Goal: Submit feedback/report problem

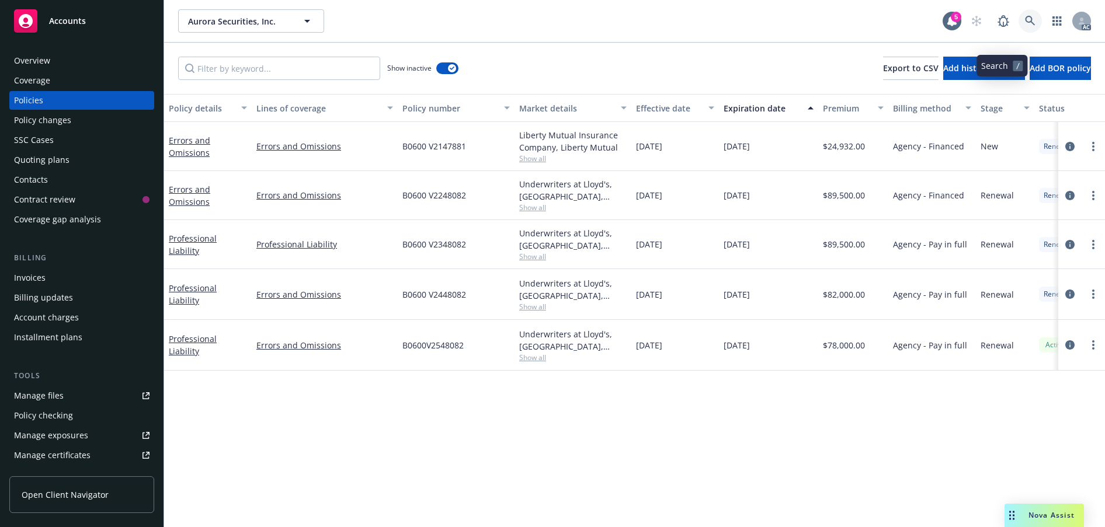
click at [1025, 26] on icon at bounding box center [1030, 21] width 11 height 11
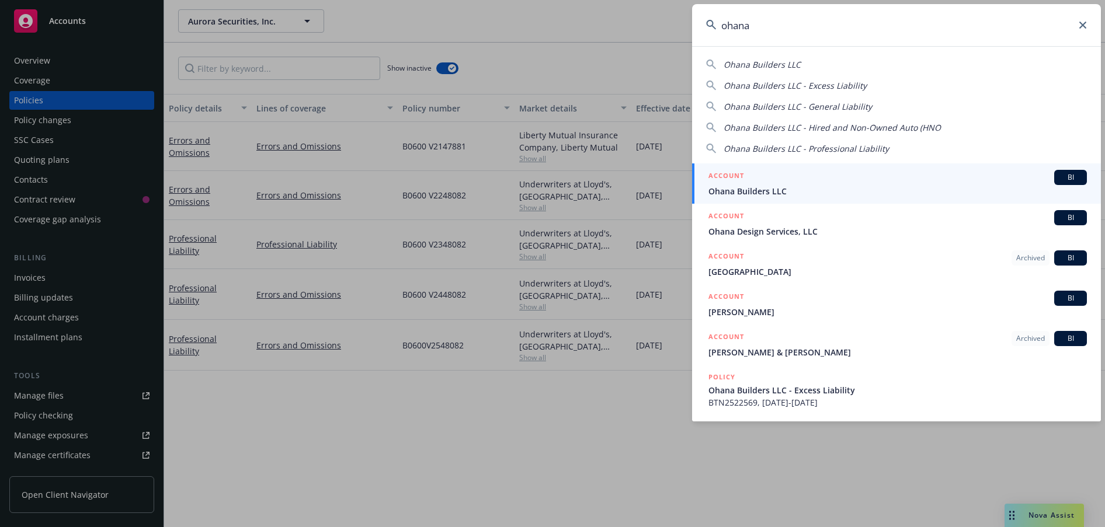
type input "ohana"
click at [768, 185] on span "Ohana Builders LLC" at bounding box center [897, 191] width 378 height 12
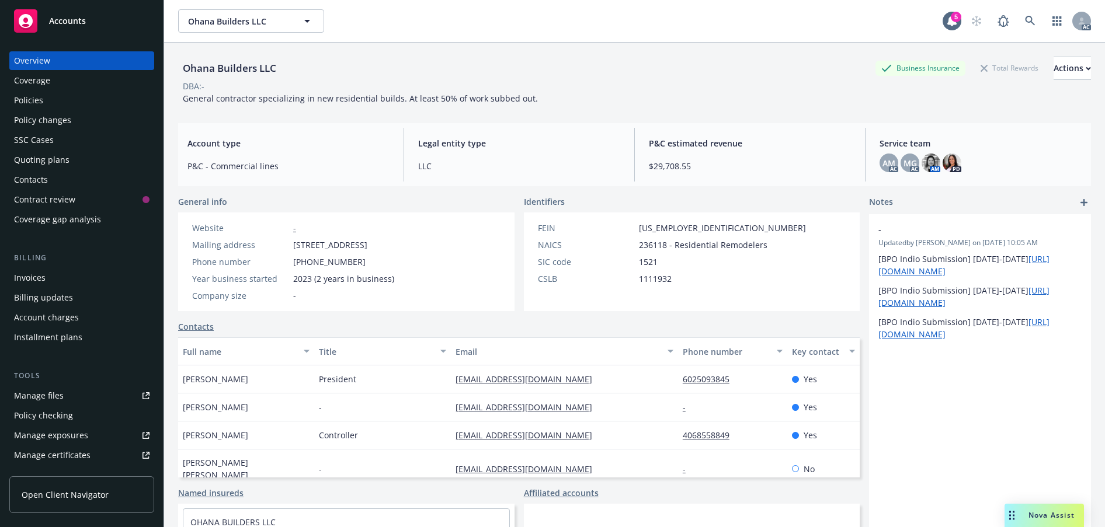
click at [1060, 510] on span "Nova Assist" at bounding box center [1051, 515] width 46 height 10
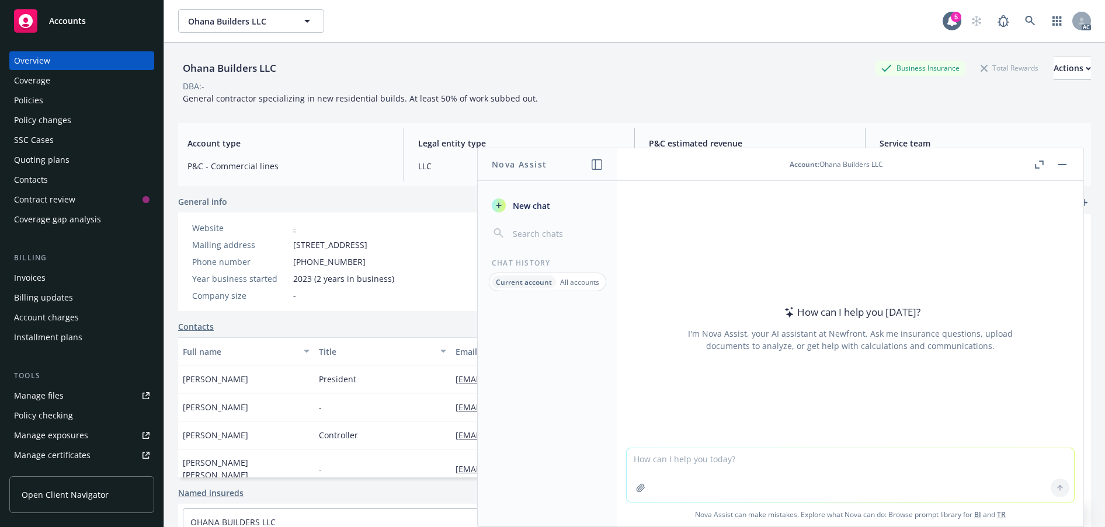
click at [693, 459] on textarea at bounding box center [850, 475] width 447 height 54
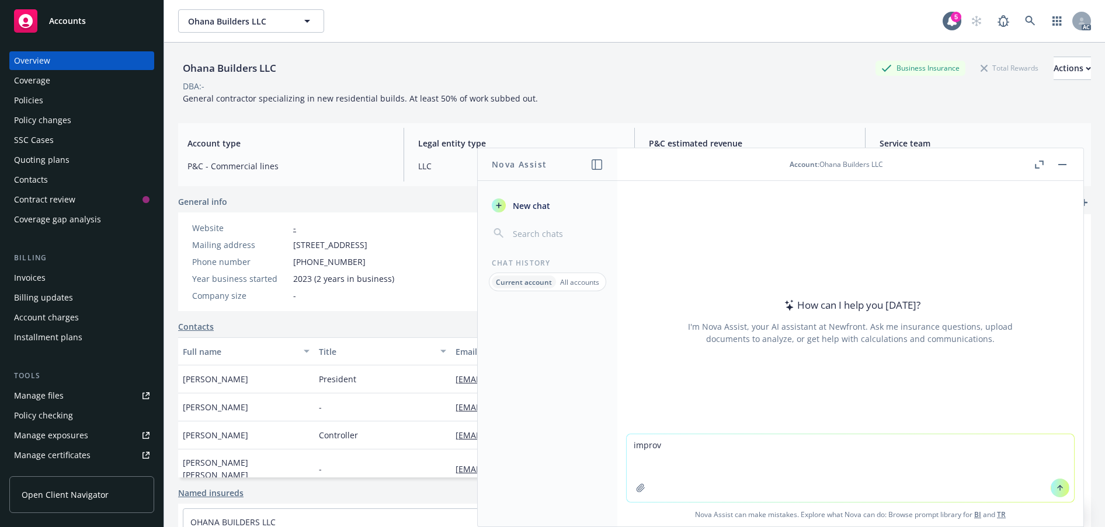
type textarea "improve"
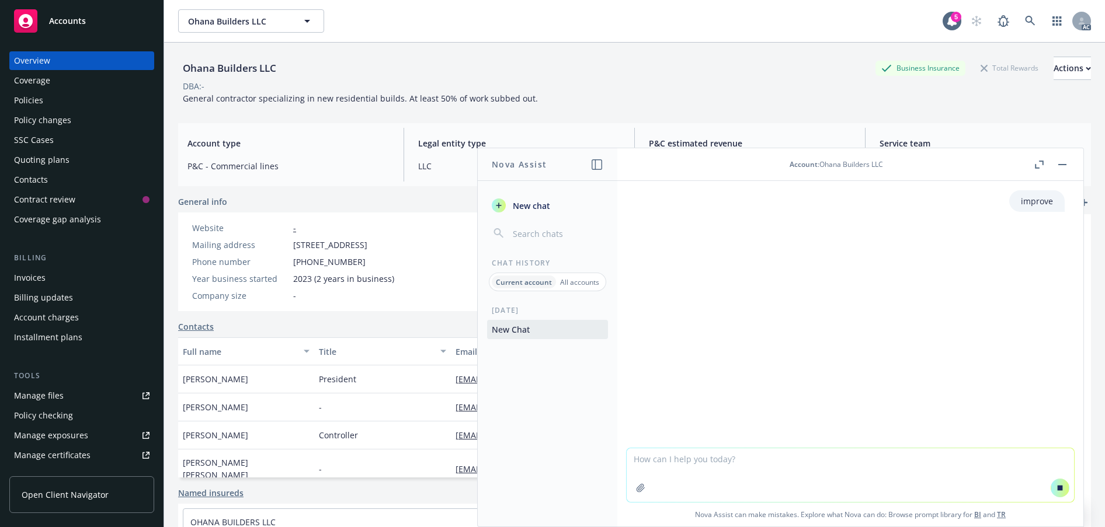
click at [691, 454] on textarea at bounding box center [850, 475] width 447 height 54
paste textarea "Hi [PERSON_NAME], I have spoken with [PERSON_NAME] and Associates to escalate a…"
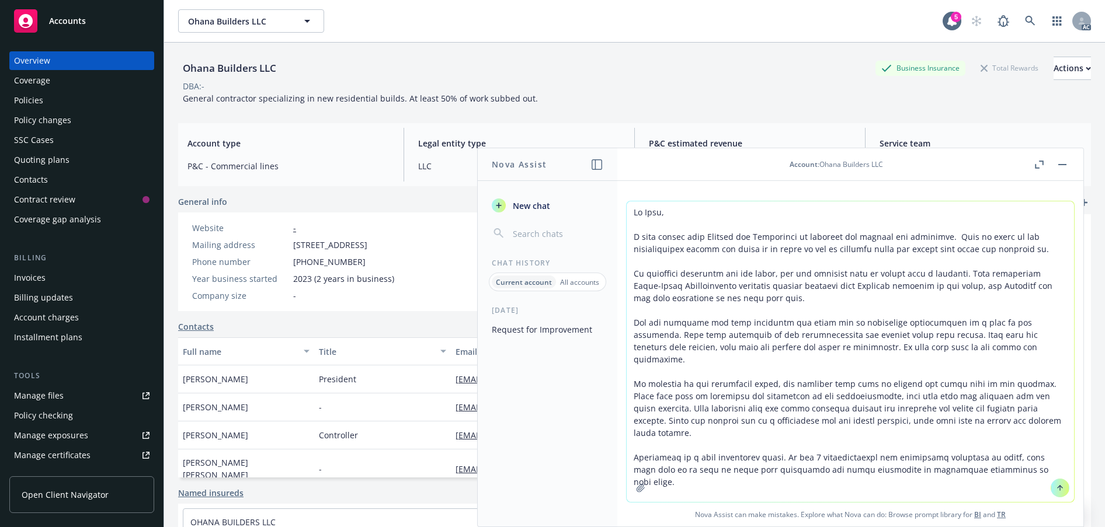
scroll to position [4, 0]
type textarea "Hi [PERSON_NAME], I have spoken with [PERSON_NAME] and Associates to escalate a…"
click at [1056, 484] on icon at bounding box center [1060, 488] width 8 height 8
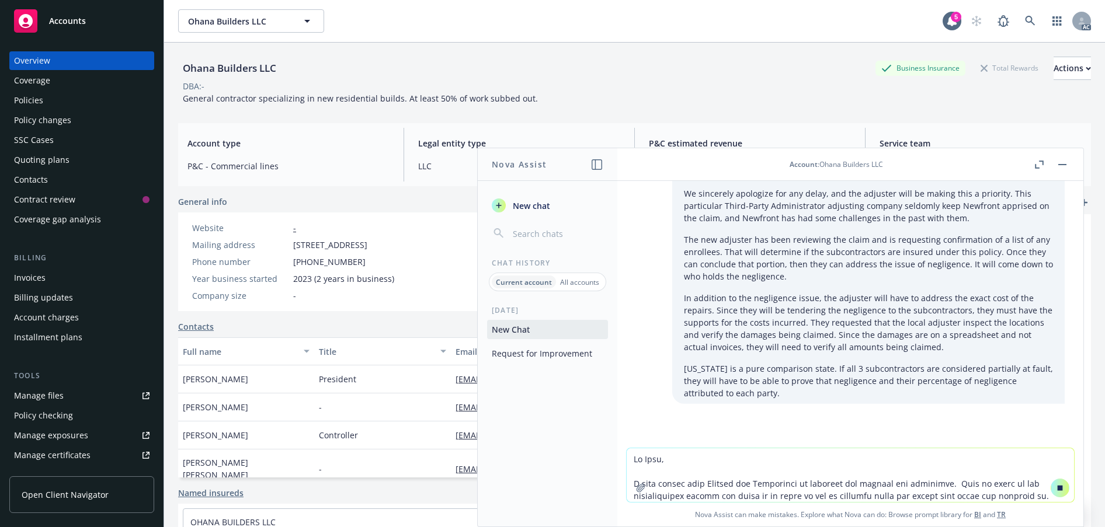
scroll to position [540, 0]
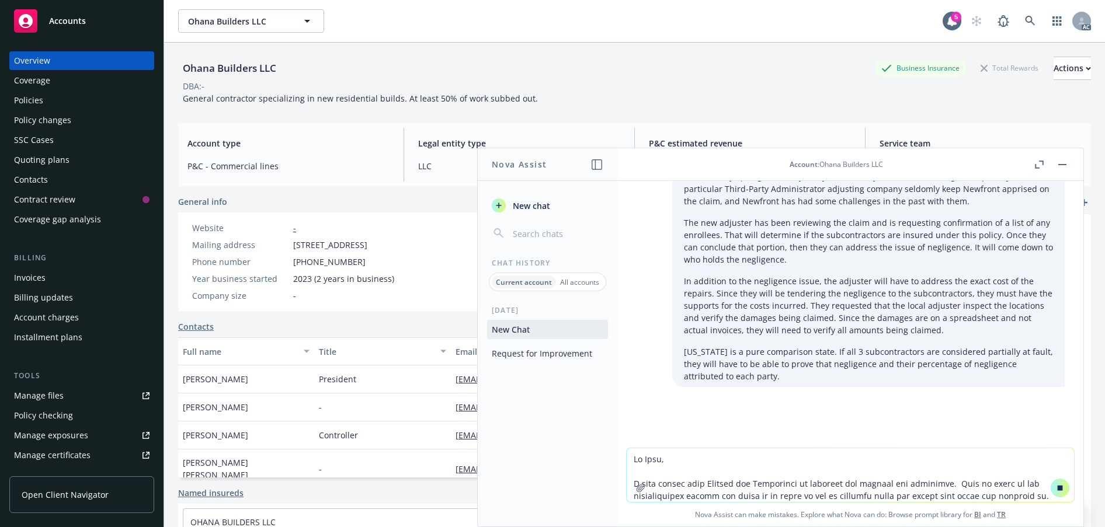
click at [668, 454] on textarea at bounding box center [850, 475] width 447 height 54
click at [503, 363] on button "Request for Improvement" at bounding box center [547, 353] width 121 height 19
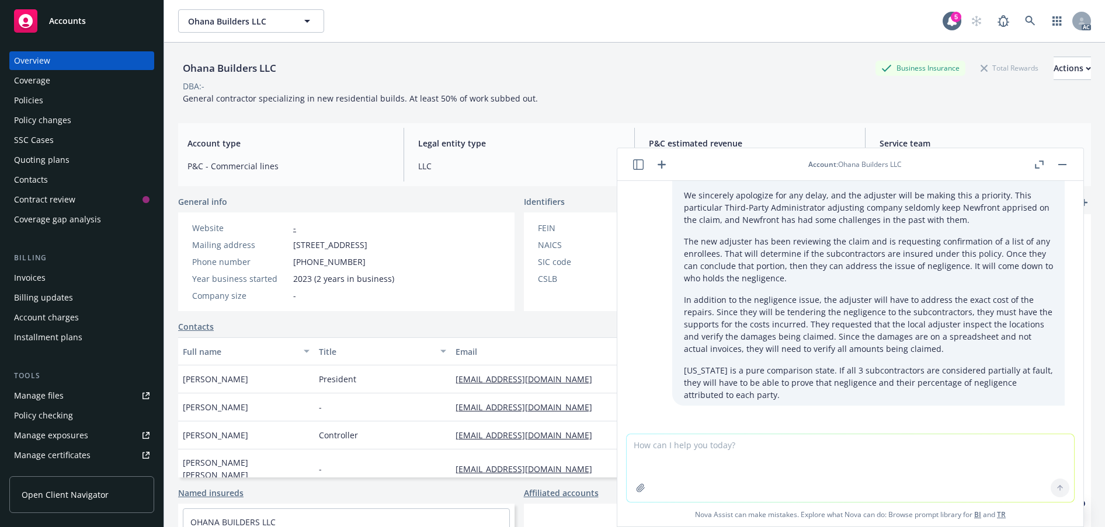
scroll to position [536, 0]
type textarea "improve"
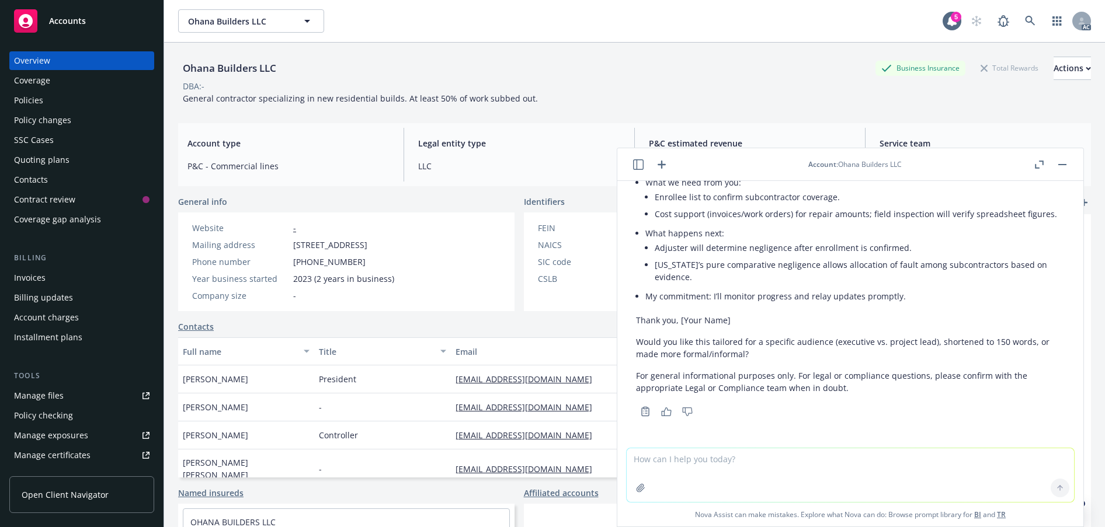
scroll to position [1622, 0]
click at [918, 305] on li "My commitment: I’ll monitor progress and relay updates promptly." at bounding box center [854, 296] width 419 height 17
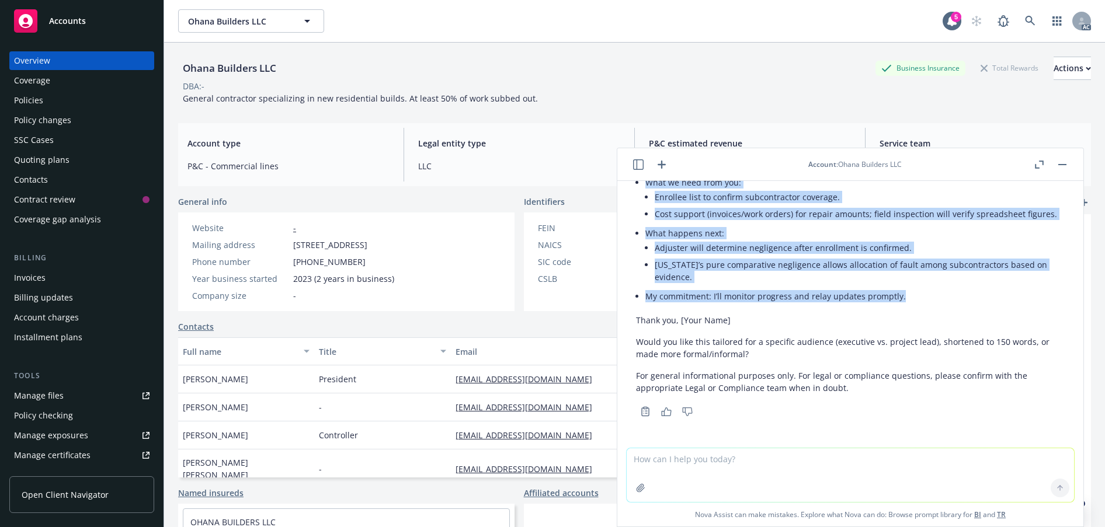
scroll to position [1440, 0]
drag, startPoint x: 904, startPoint y: 312, endPoint x: 639, endPoint y: 295, distance: 265.1
click at [1055, 172] on button "button" at bounding box center [1062, 165] width 14 height 14
